Goal: Information Seeking & Learning: Learn about a topic

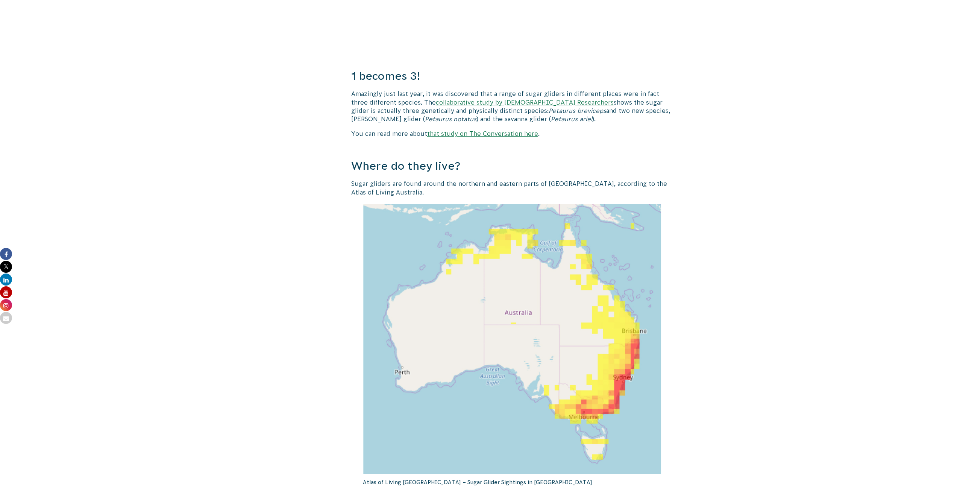
scroll to position [715, 0]
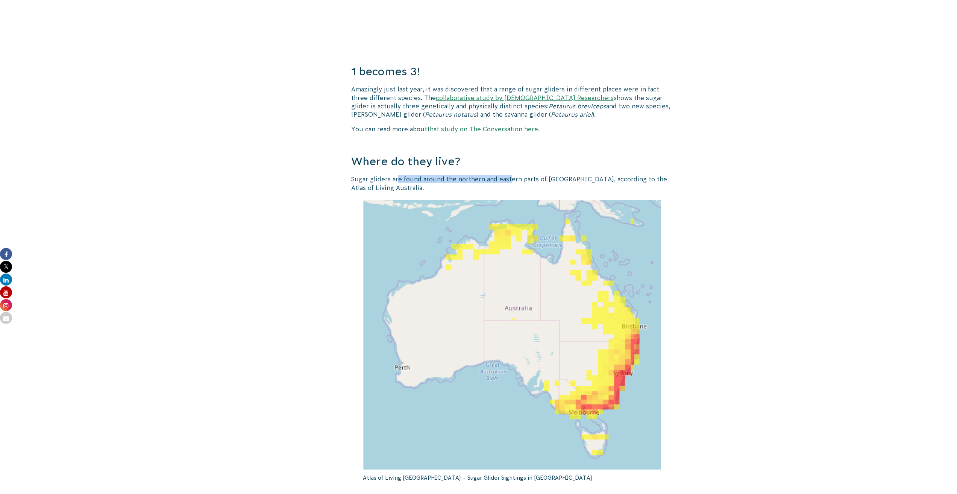
drag, startPoint x: 400, startPoint y: 178, endPoint x: 561, endPoint y: 178, distance: 161.8
click at [511, 180] on p "Sugar gliders are found around the northern and eastern parts of [GEOGRAPHIC_DA…" at bounding box center [512, 183] width 323 height 17
drag, startPoint x: 611, startPoint y: 182, endPoint x: 480, endPoint y: 174, distance: 131.1
click at [480, 174] on div "Nature takes flight! Sugar gliders are an Australian marsupial that from nose t…" at bounding box center [512, 336] width 323 height 1727
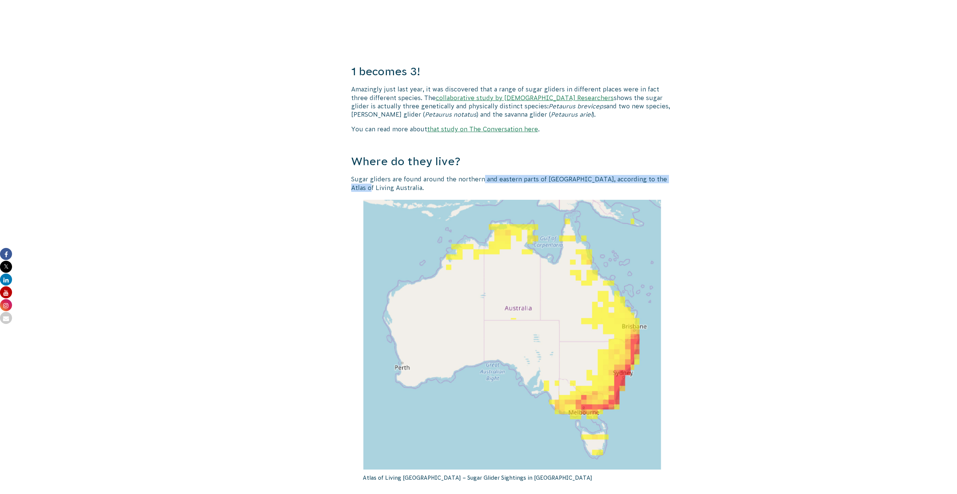
drag, startPoint x: 480, startPoint y: 174, endPoint x: 673, endPoint y: 178, distance: 193.0
click at [668, 179] on div "Nature takes flight! Sugar gliders are an Australian marsupial that from nose t…" at bounding box center [512, 336] width 323 height 1727
click at [656, 179] on p "Sugar gliders are found around the northern and eastern parts of [GEOGRAPHIC_DA…" at bounding box center [512, 183] width 323 height 17
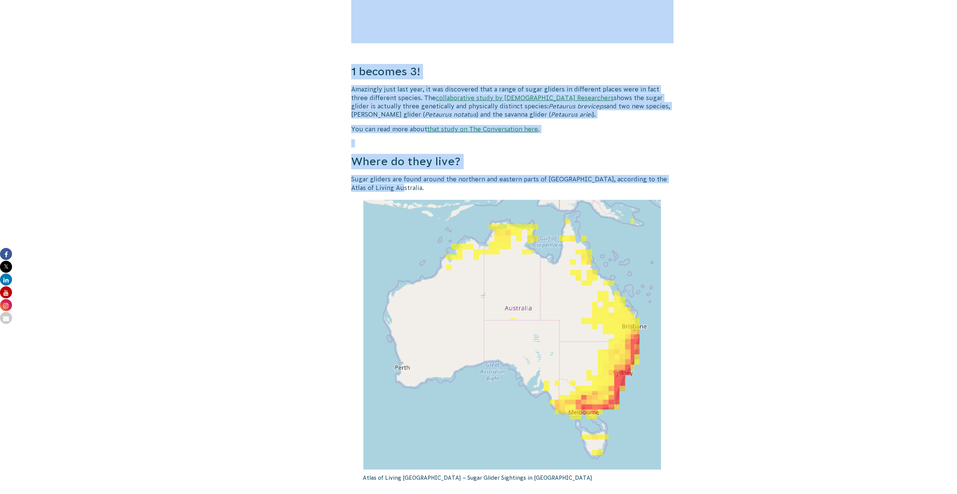
drag, startPoint x: 645, startPoint y: 191, endPoint x: 298, endPoint y: 182, distance: 347.0
click at [297, 177] on div "Nature takes flight! Sugar gliders are an Australian marsupial that from nose t…" at bounding box center [479, 395] width 406 height 1845
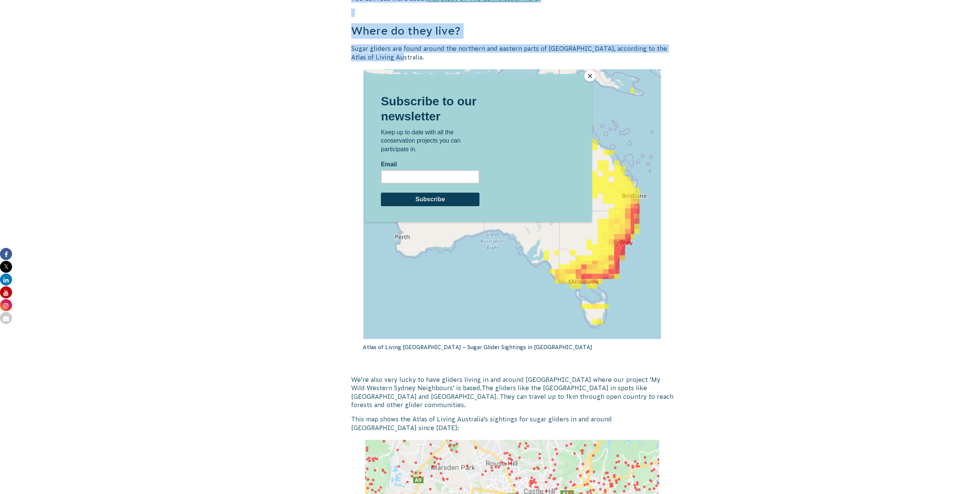
scroll to position [940, 0]
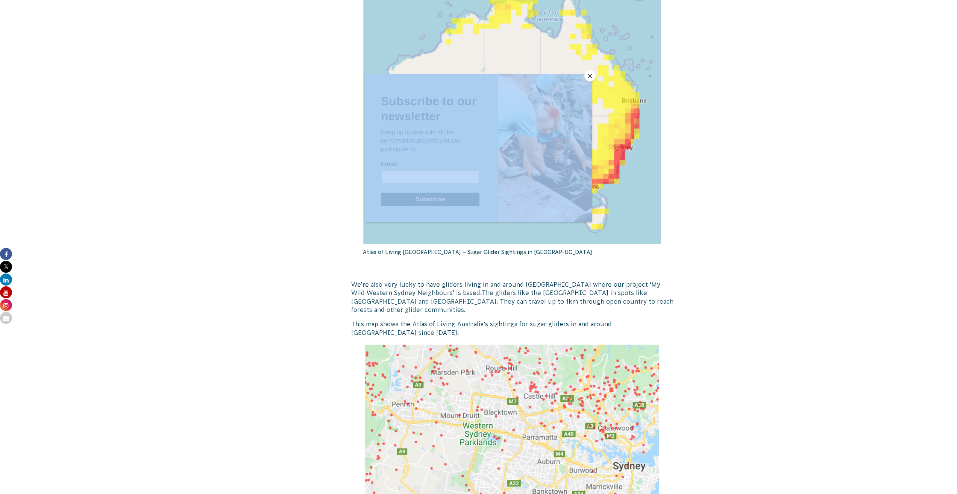
drag, startPoint x: 352, startPoint y: 286, endPoint x: 500, endPoint y: 281, distance: 147.5
click at [498, 280] on div at bounding box center [478, 272] width 227 height 397
click at [494, 285] on div at bounding box center [478, 272] width 227 height 397
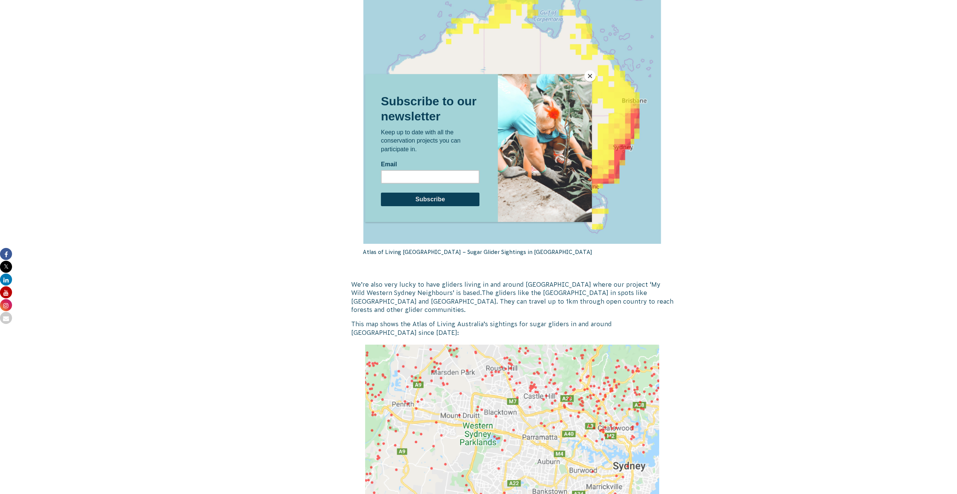
drag, startPoint x: 493, startPoint y: 284, endPoint x: 450, endPoint y: 285, distance: 42.5
click at [450, 285] on div at bounding box center [478, 272] width 227 height 397
drag, startPoint x: 449, startPoint y: 285, endPoint x: 425, endPoint y: 285, distance: 23.7
click at [425, 285] on div at bounding box center [478, 272] width 227 height 397
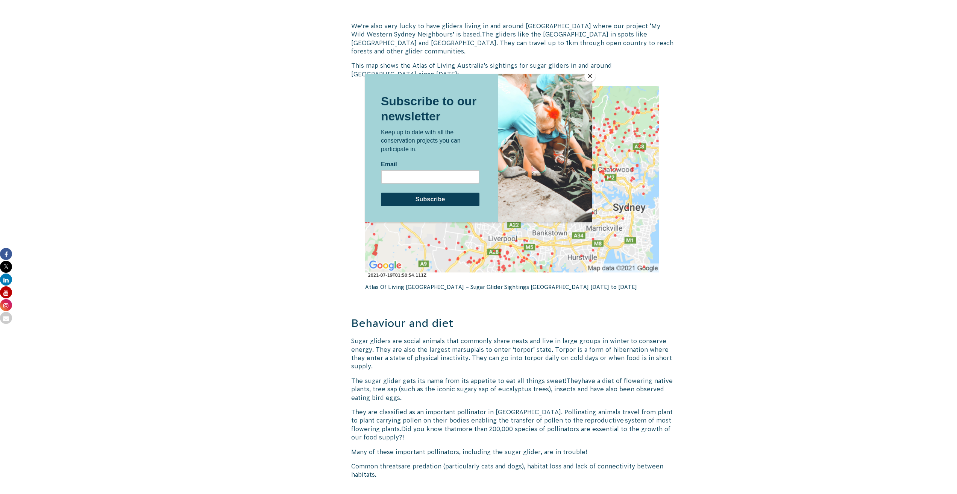
scroll to position [1204, 0]
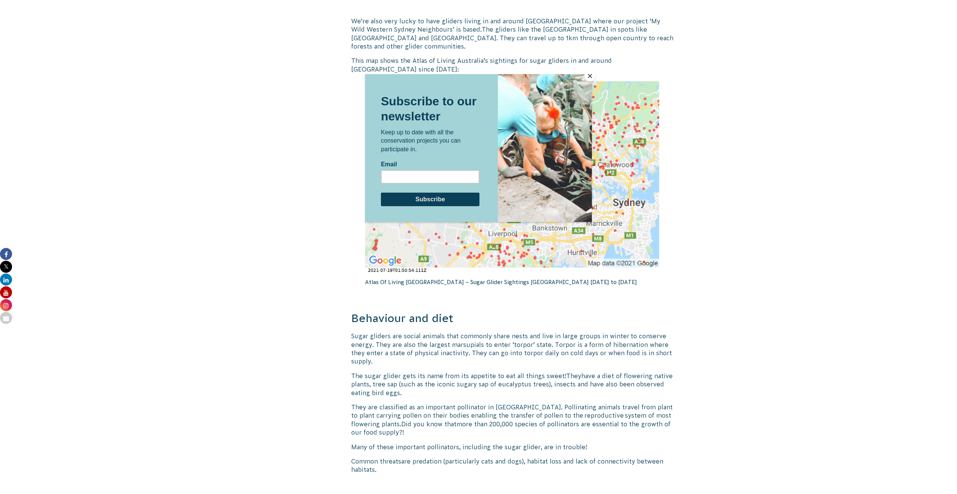
click at [589, 74] on button "Close" at bounding box center [590, 75] width 11 height 11
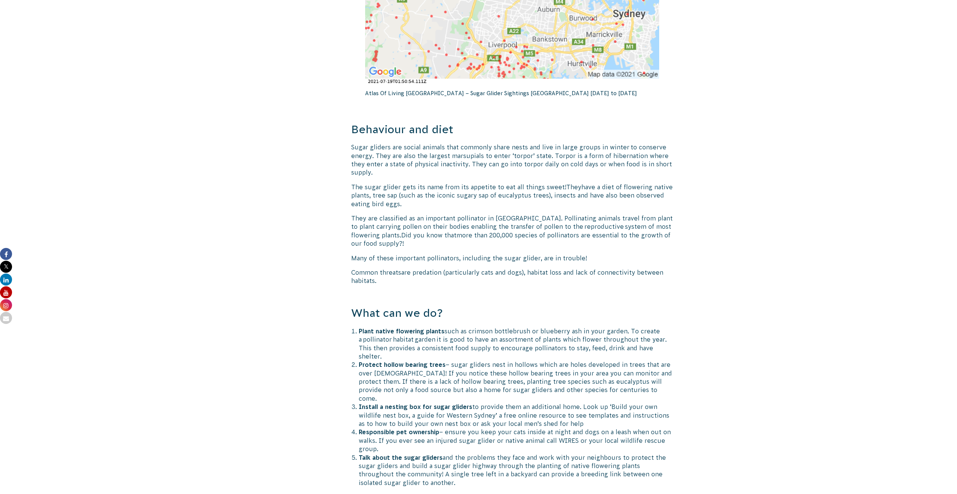
scroll to position [1467, 0]
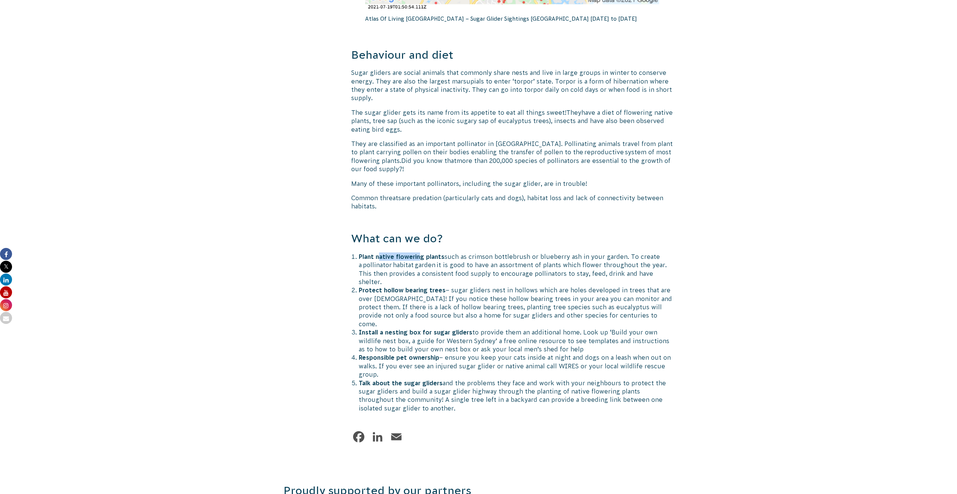
drag, startPoint x: 420, startPoint y: 248, endPoint x: 380, endPoint y: 248, distance: 39.9
click at [380, 253] on strong "Plant native flowering plants" at bounding box center [402, 256] width 86 height 7
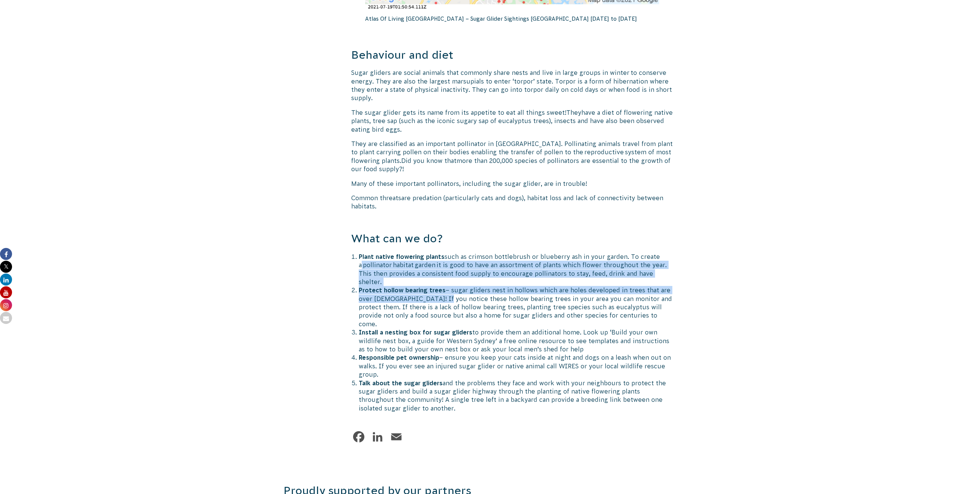
drag, startPoint x: 354, startPoint y: 252, endPoint x: 455, endPoint y: 283, distance: 105.8
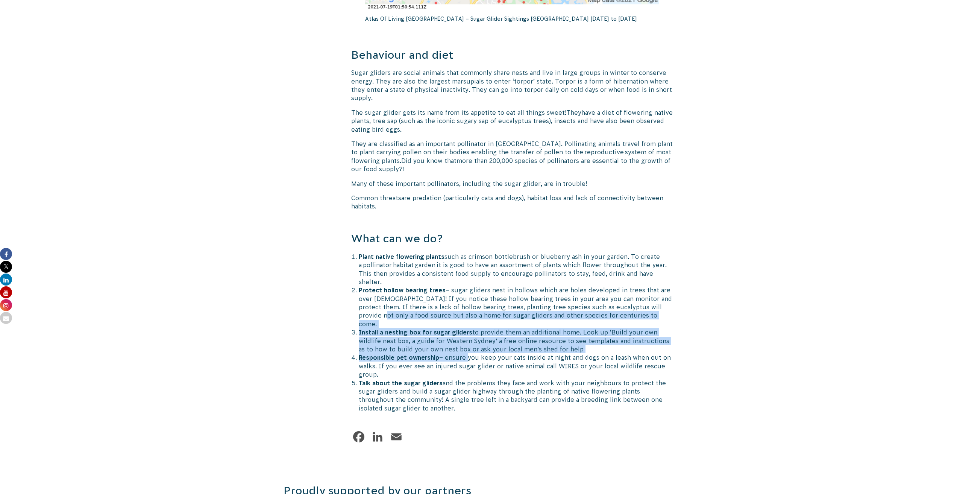
drag, startPoint x: 449, startPoint y: 330, endPoint x: 363, endPoint y: 295, distance: 93.3
click at [363, 295] on ol "Plant native flowering plants such as crimson bottlebrush or blueberry ash in y…" at bounding box center [516, 332] width 315 height 160
click at [422, 328] on li "Install a nesting box for sugar gliders to provide them an additional home. Loo…" at bounding box center [516, 340] width 315 height 25
click at [499, 328] on li "Install a nesting box for sugar gliders to provide them an additional home. Loo…" at bounding box center [516, 340] width 315 height 25
click at [494, 328] on li "Install a nesting box for sugar gliders to provide them an additional home. Loo…" at bounding box center [516, 340] width 315 height 25
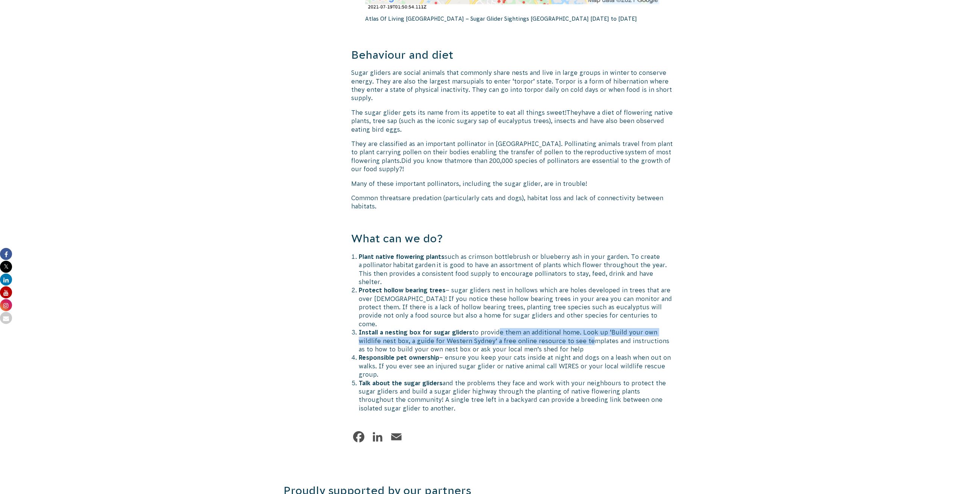
drag, startPoint x: 494, startPoint y: 308, endPoint x: 628, endPoint y: 311, distance: 133.6
click at [595, 328] on li "Install a nesting box for sugar gliders to provide them an additional home. Loo…" at bounding box center [516, 340] width 315 height 25
click at [621, 328] on li "Install a nesting box for sugar gliders to provide them an additional home. Loo…" at bounding box center [516, 340] width 315 height 25
drag, startPoint x: 621, startPoint y: 305, endPoint x: 434, endPoint y: 330, distance: 189.3
click at [432, 330] on ol "Plant native flowering plants such as crimson bottlebrush or blueberry ash in y…" at bounding box center [516, 332] width 315 height 160
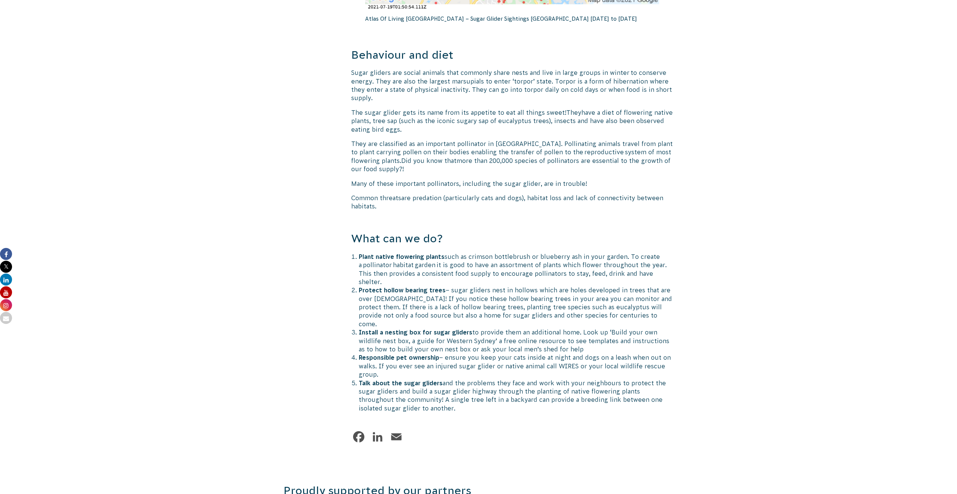
click at [488, 353] on li "Responsible pet ownership – ensure you keep your cats inside at night and dogs …" at bounding box center [516, 365] width 315 height 25
drag, startPoint x: 488, startPoint y: 336, endPoint x: 354, endPoint y: 334, distance: 134.3
click at [359, 353] on li "Responsible pet ownership – ensure you keep your cats inside at night and dogs …" at bounding box center [516, 365] width 315 height 25
click at [391, 353] on li "Responsible pet ownership – ensure you keep your cats inside at night and dogs …" at bounding box center [516, 365] width 315 height 25
drag, startPoint x: 403, startPoint y: 346, endPoint x: 460, endPoint y: 357, distance: 58.1
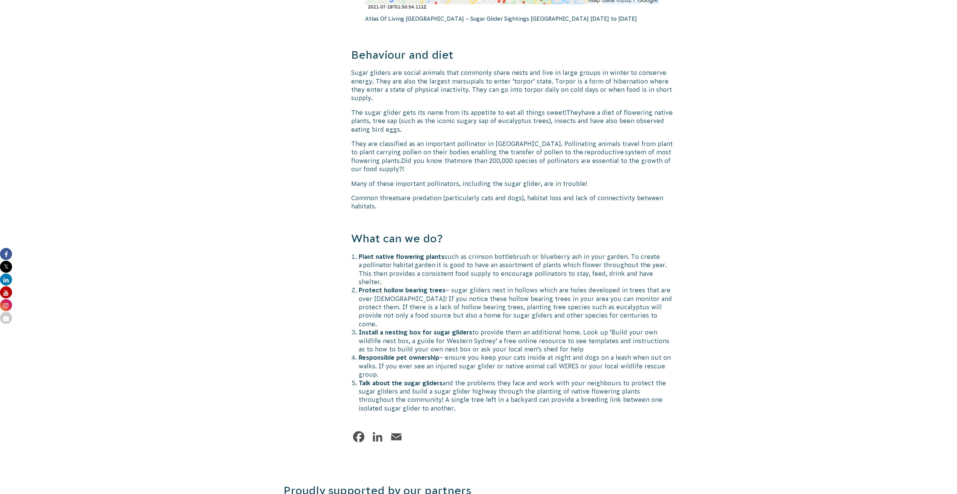
click at [444, 353] on li "Responsible pet ownership – ensure you keep your cats inside at night and dogs …" at bounding box center [516, 365] width 315 height 25
click at [504, 379] on li "Talk about the sugar gliders and the problems they face and work with your neig…" at bounding box center [516, 396] width 315 height 34
drag, startPoint x: 438, startPoint y: 359, endPoint x: 371, endPoint y: 355, distance: 67.9
click at [372, 379] on li "Talk about the sugar gliders and the problems they face and work with your neig…" at bounding box center [516, 396] width 315 height 34
click at [392, 379] on li "Talk about the sugar gliders and the problems they face and work with your neig…" at bounding box center [516, 396] width 315 height 34
